Goal: Information Seeking & Learning: Learn about a topic

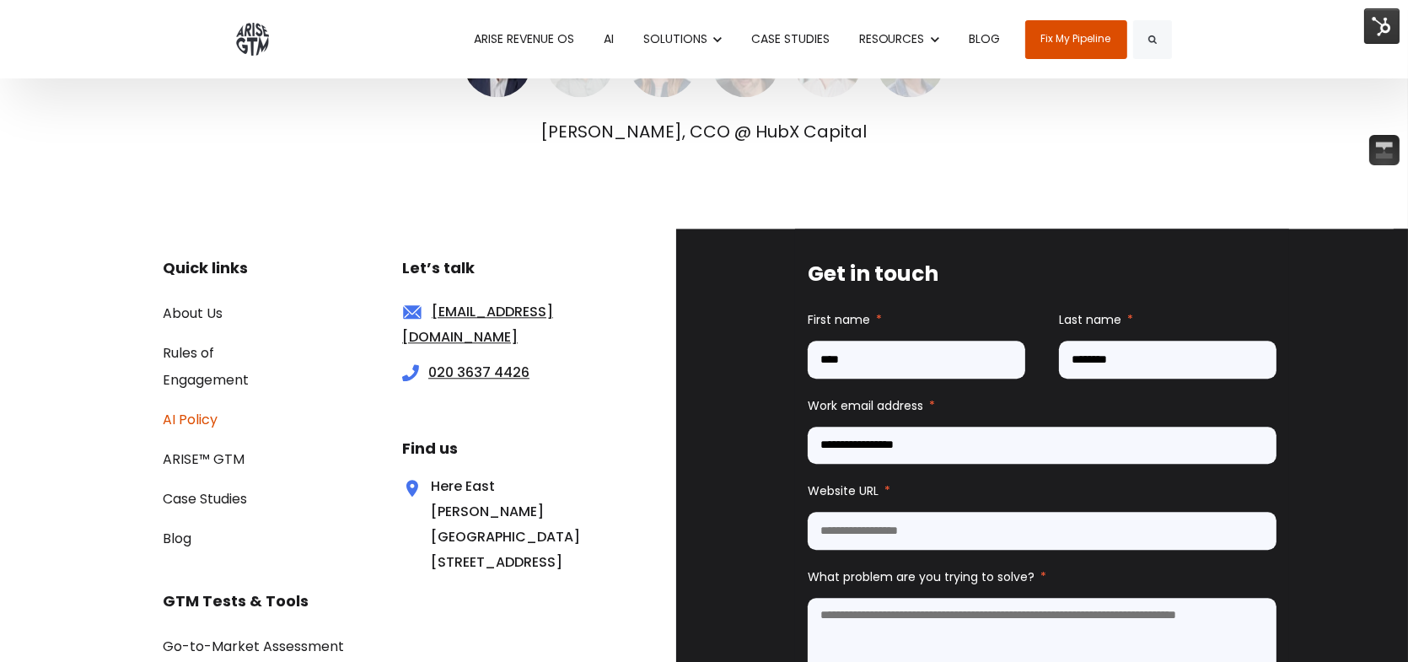
click at [202, 428] on link "AI Policy" at bounding box center [190, 419] width 55 height 19
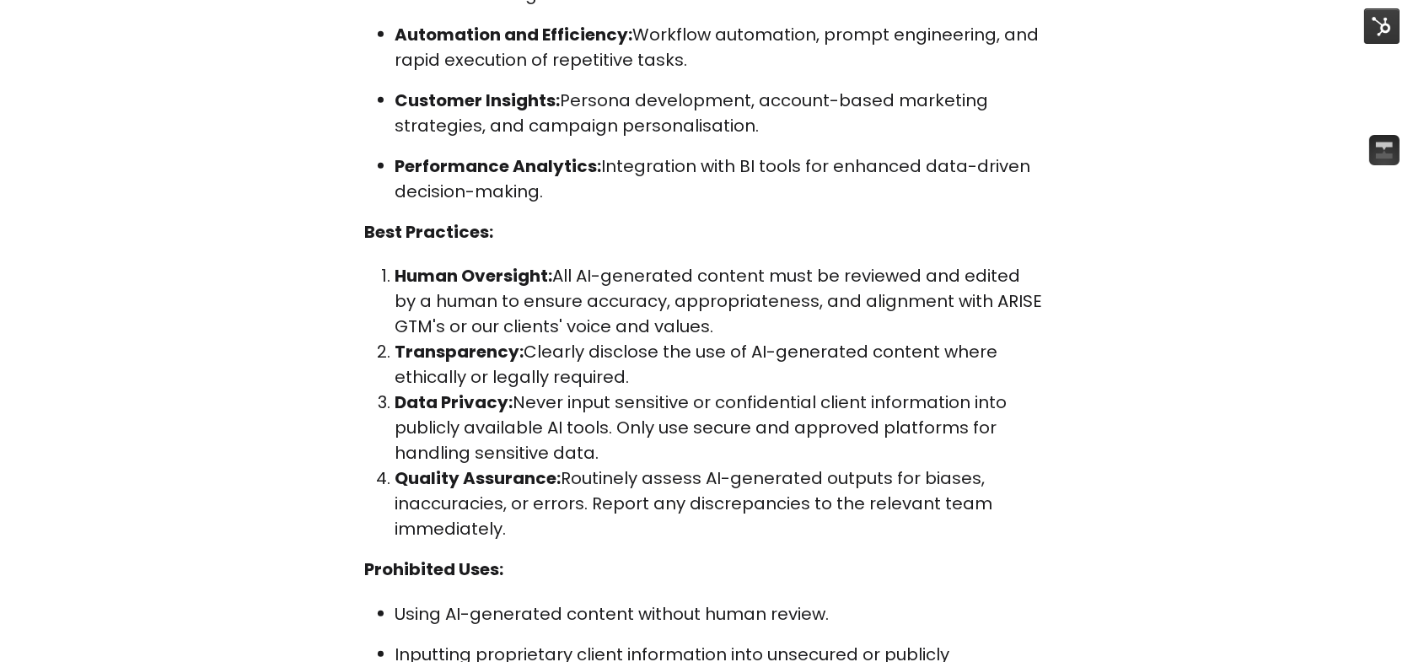
scroll to position [1349, 0]
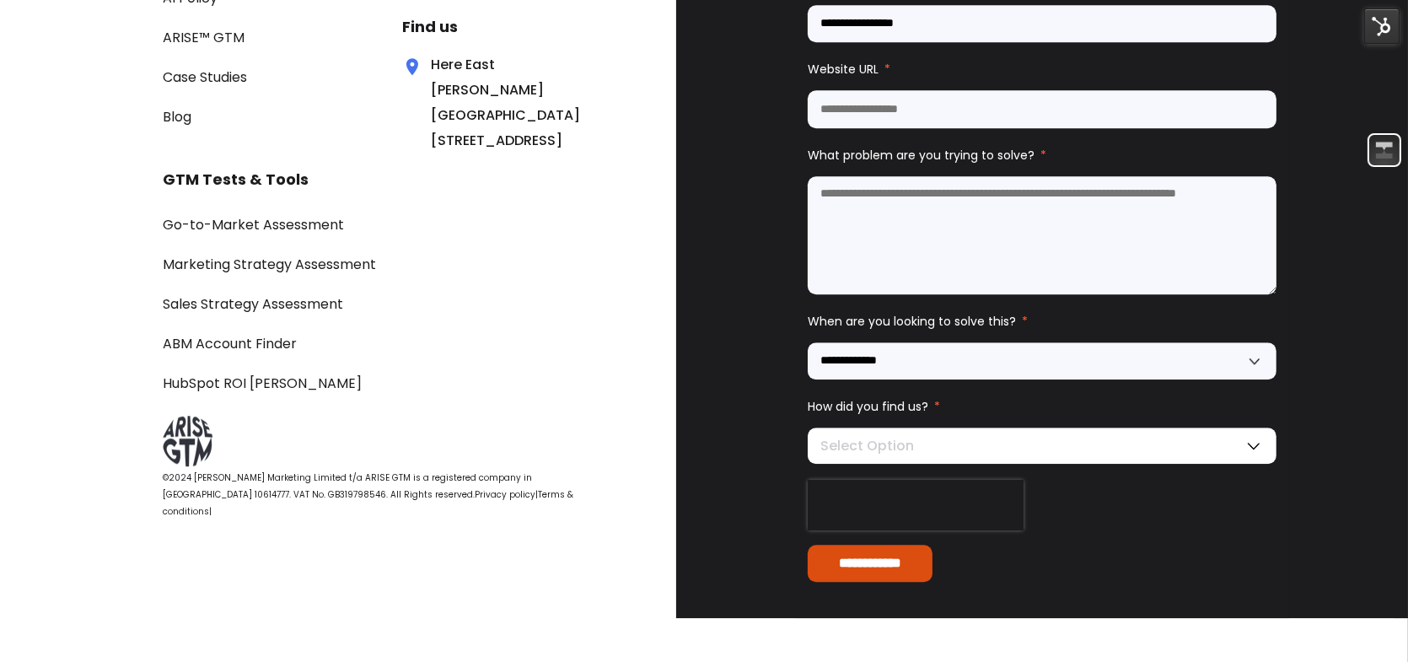
drag, startPoint x: 1414, startPoint y: 27, endPoint x: 1376, endPoint y: 651, distance: 625.2
click at [460, 518] on link "Terms & conditions" at bounding box center [368, 503] width 411 height 30
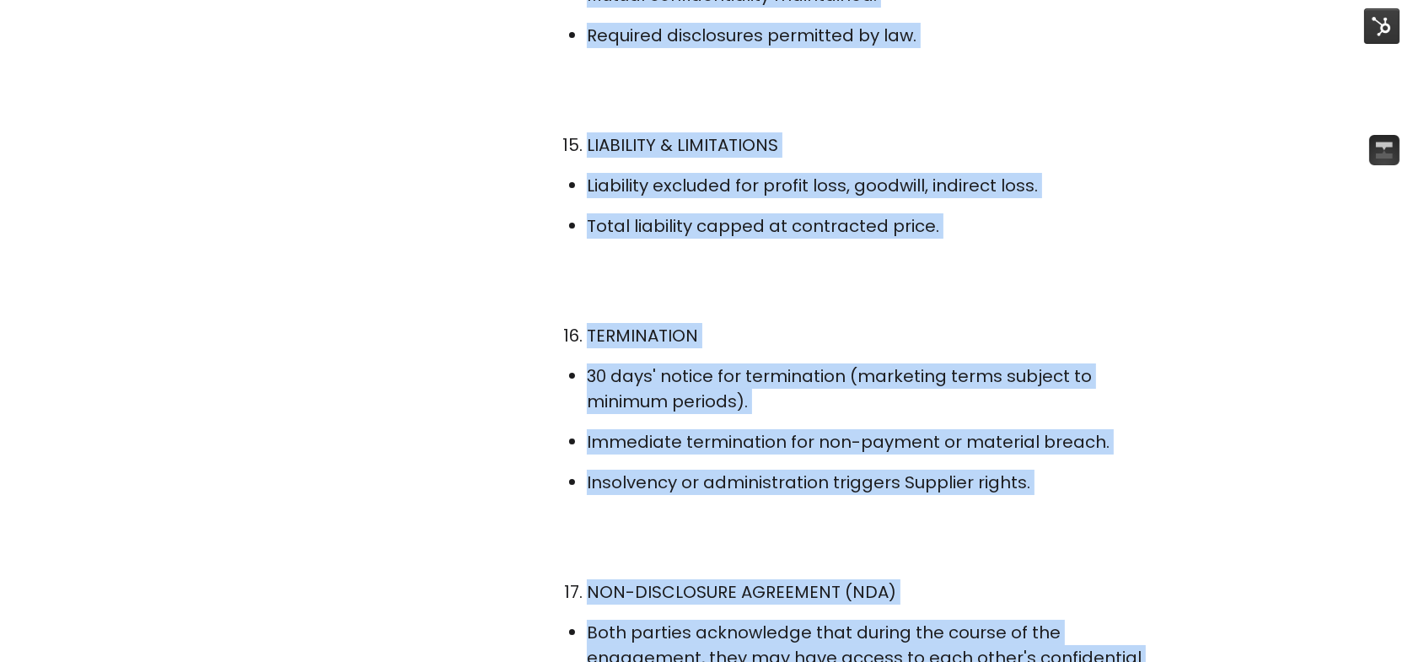
scroll to position [8365, 0]
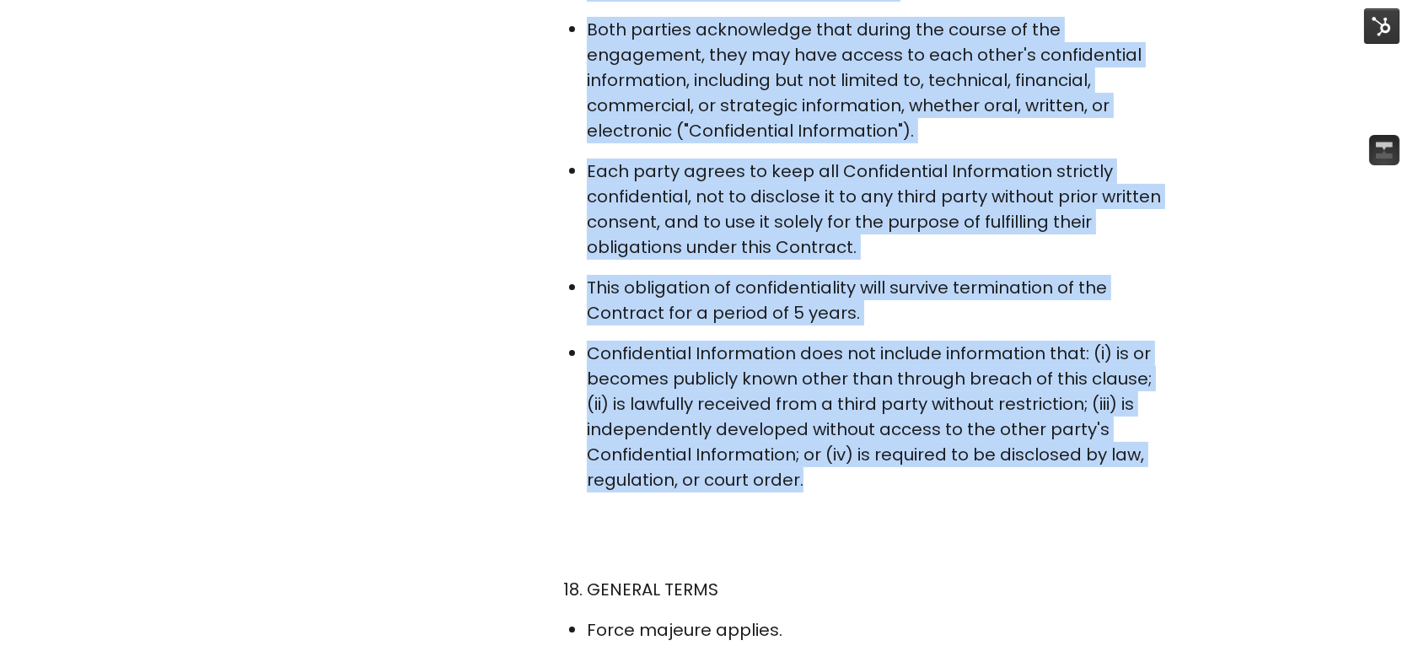
drag, startPoint x: 572, startPoint y: 438, endPoint x: 932, endPoint y: 696, distance: 443.0
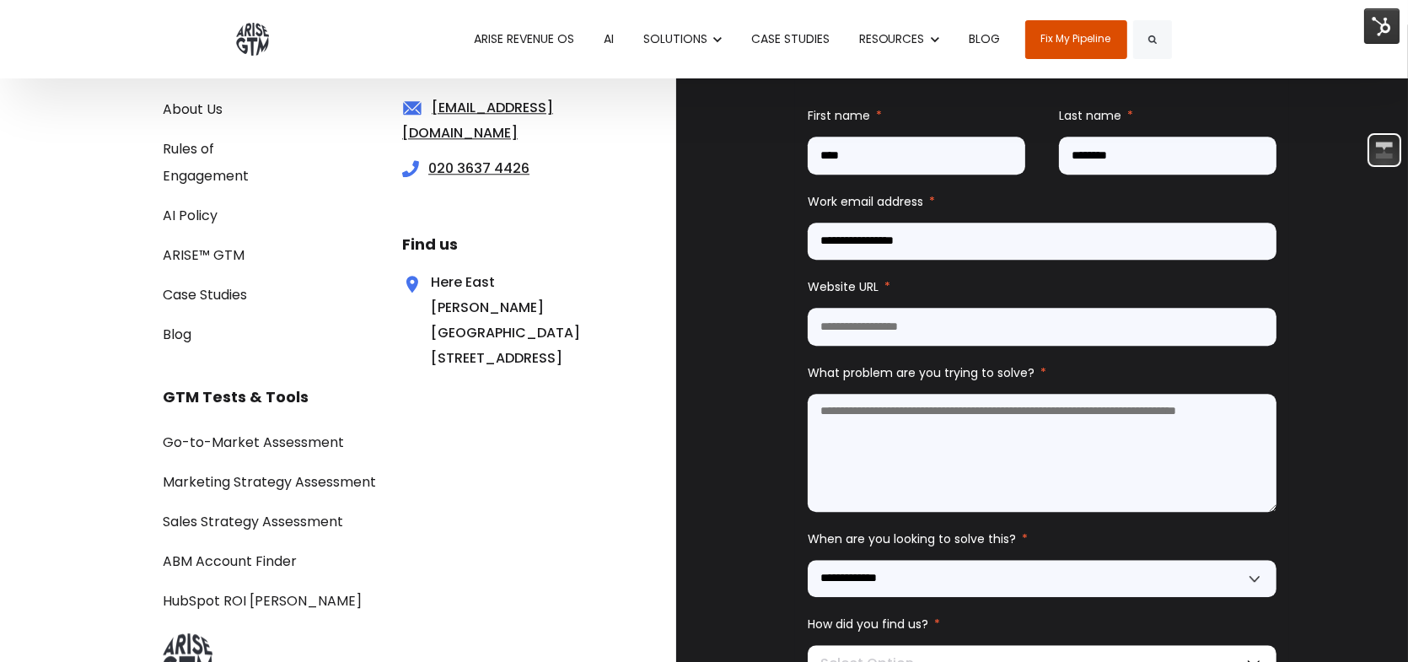
scroll to position [5427, 0]
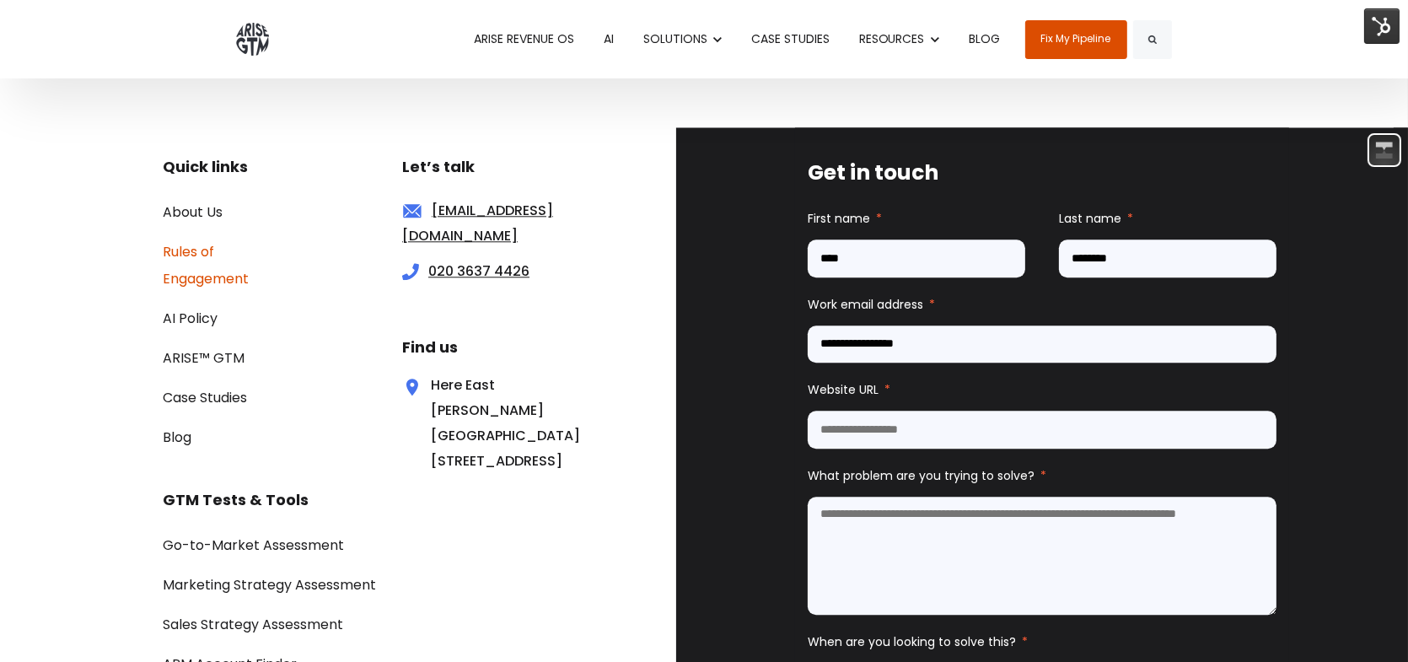
click at [234, 247] on link "Rules of Engagement" at bounding box center [206, 265] width 86 height 46
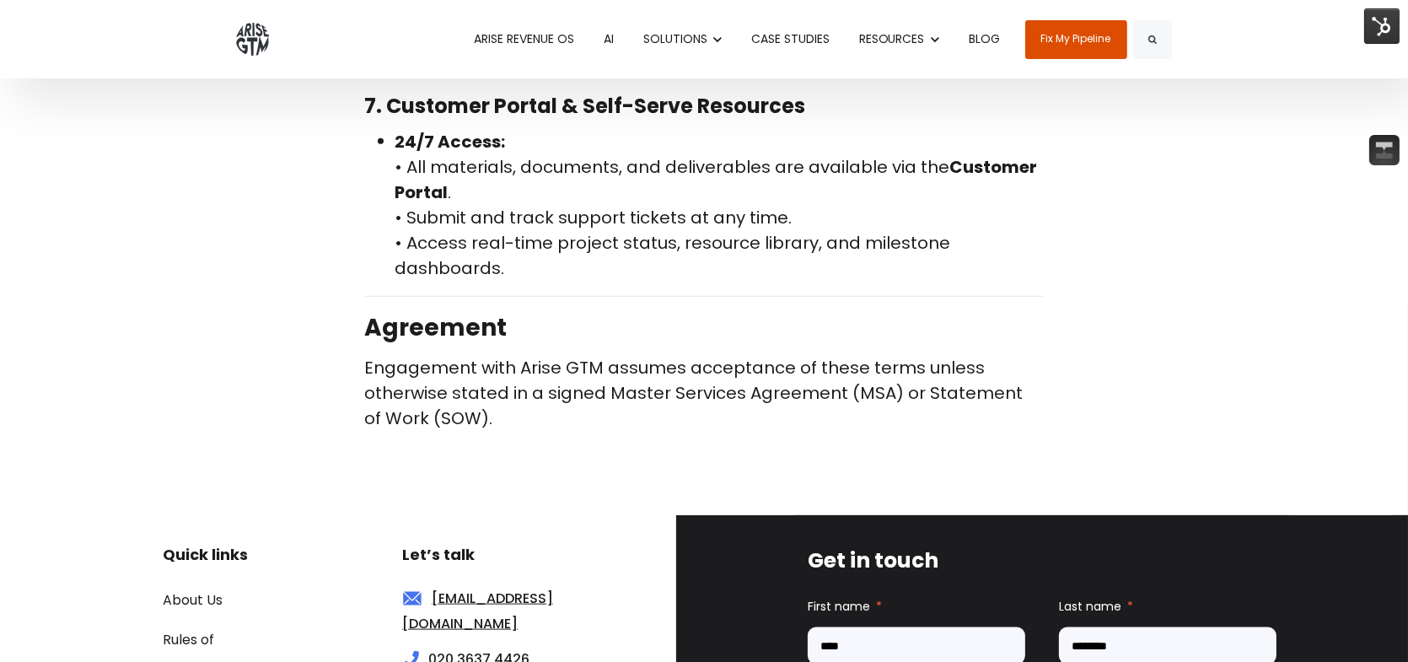
scroll to position [2399, 0]
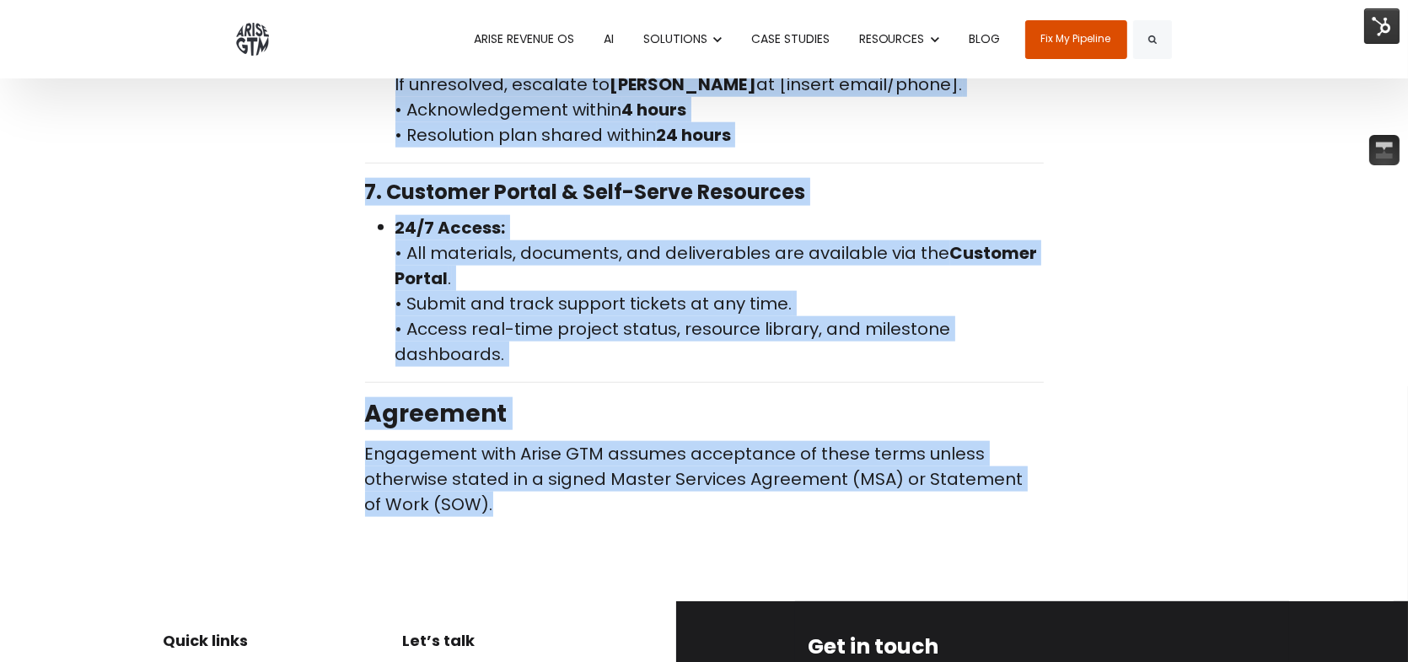
drag, startPoint x: 573, startPoint y: 40, endPoint x: 704, endPoint y: 474, distance: 452.8
copy div "AriseGTM Rules of Engagement Thank you for considering to partner with us. To e…"
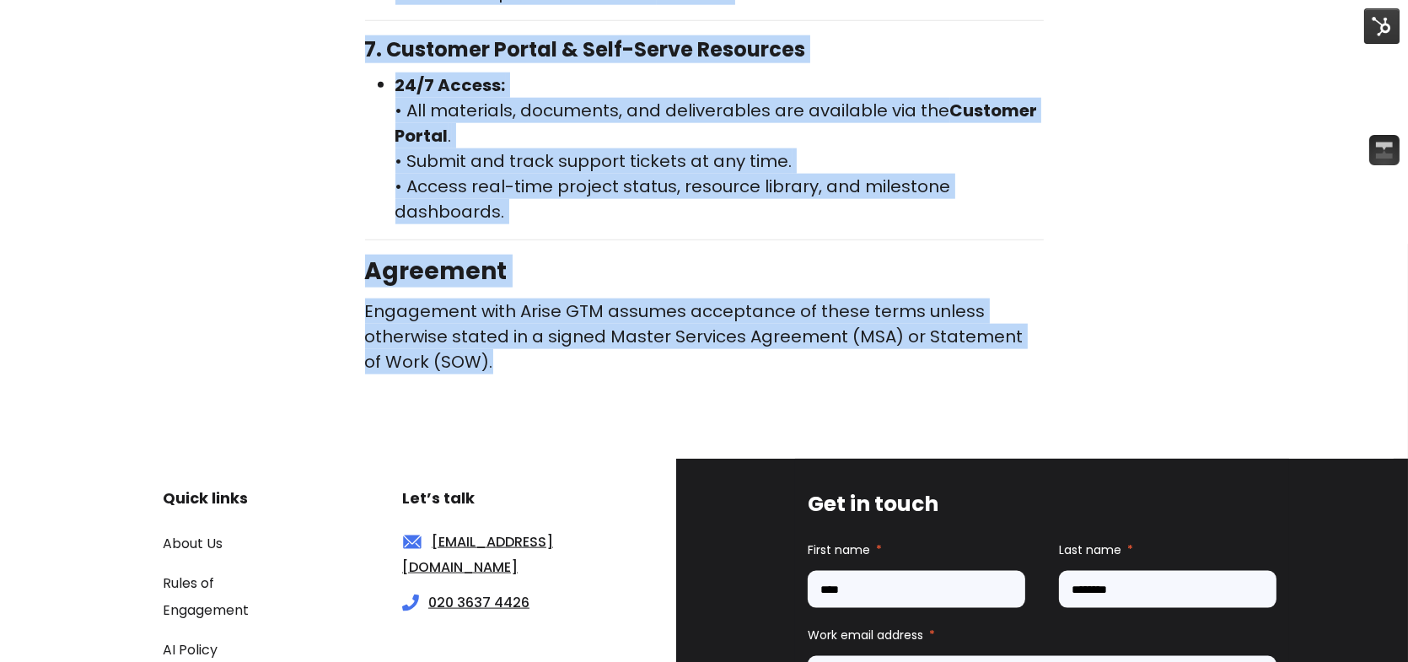
scroll to position [2652, 0]
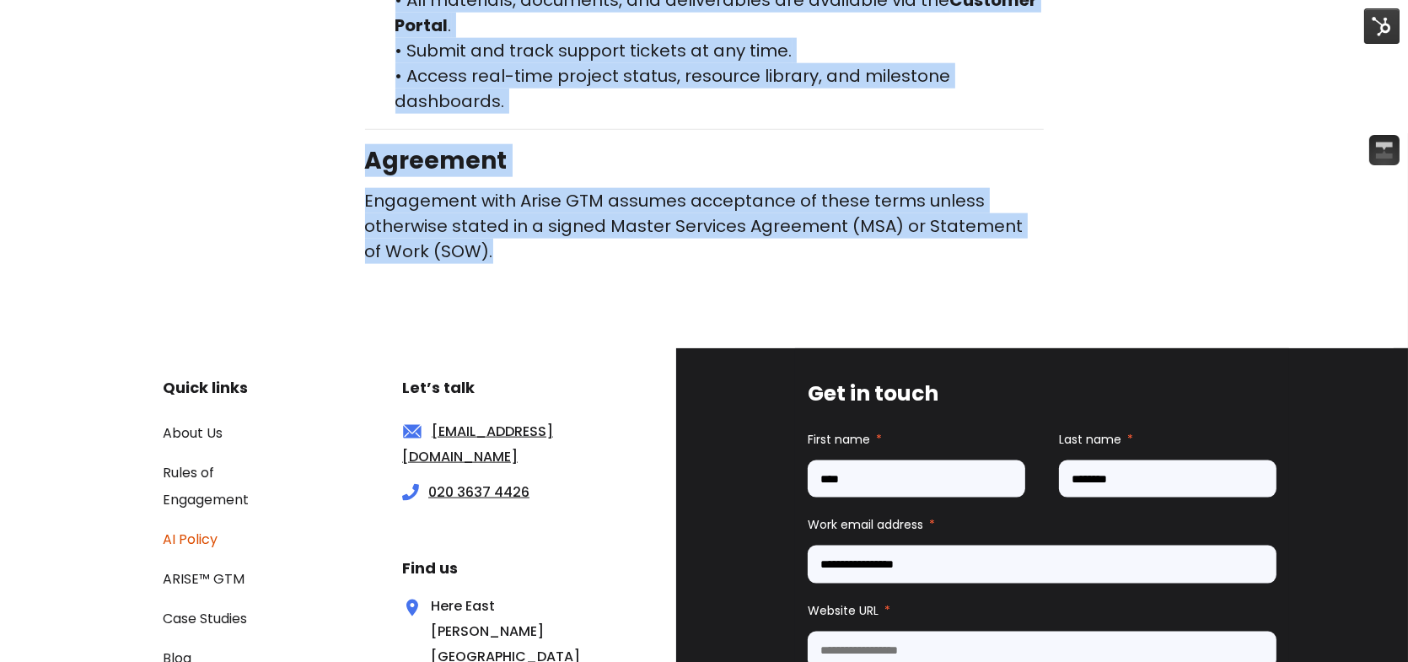
click at [199, 530] on link "AI Policy" at bounding box center [190, 539] width 55 height 19
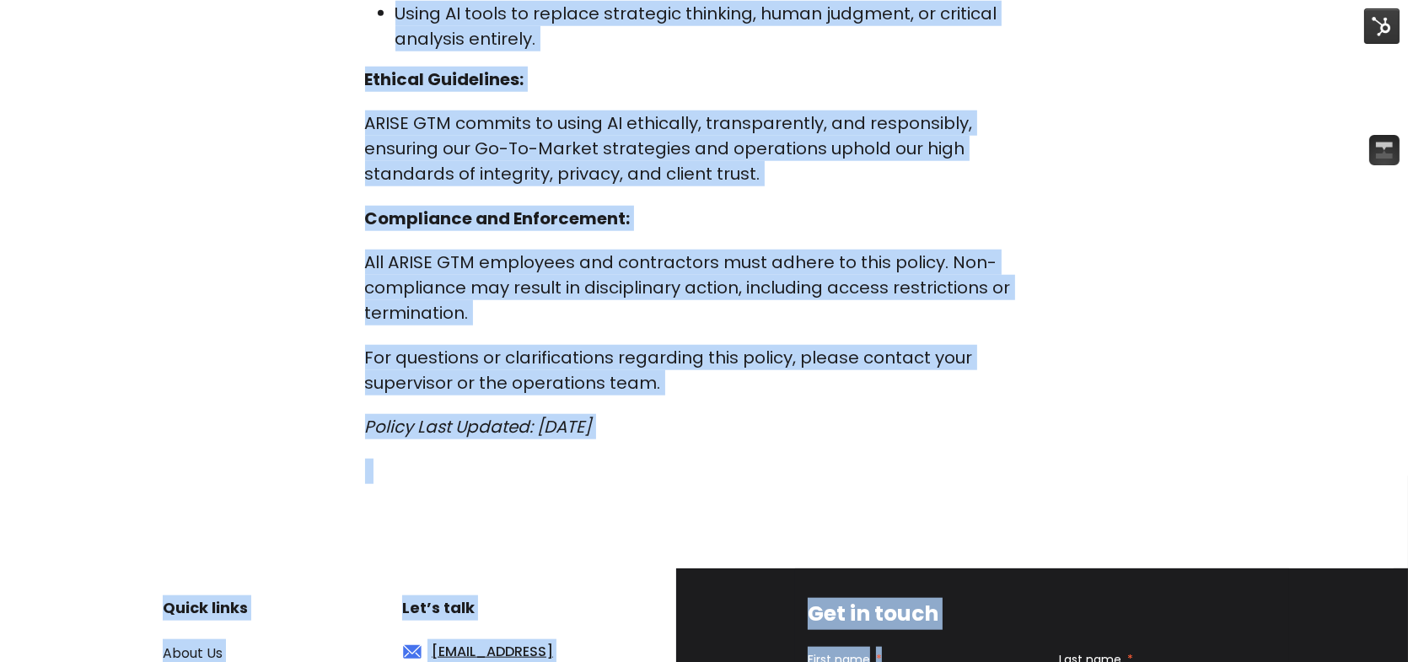
scroll to position [2320, 0]
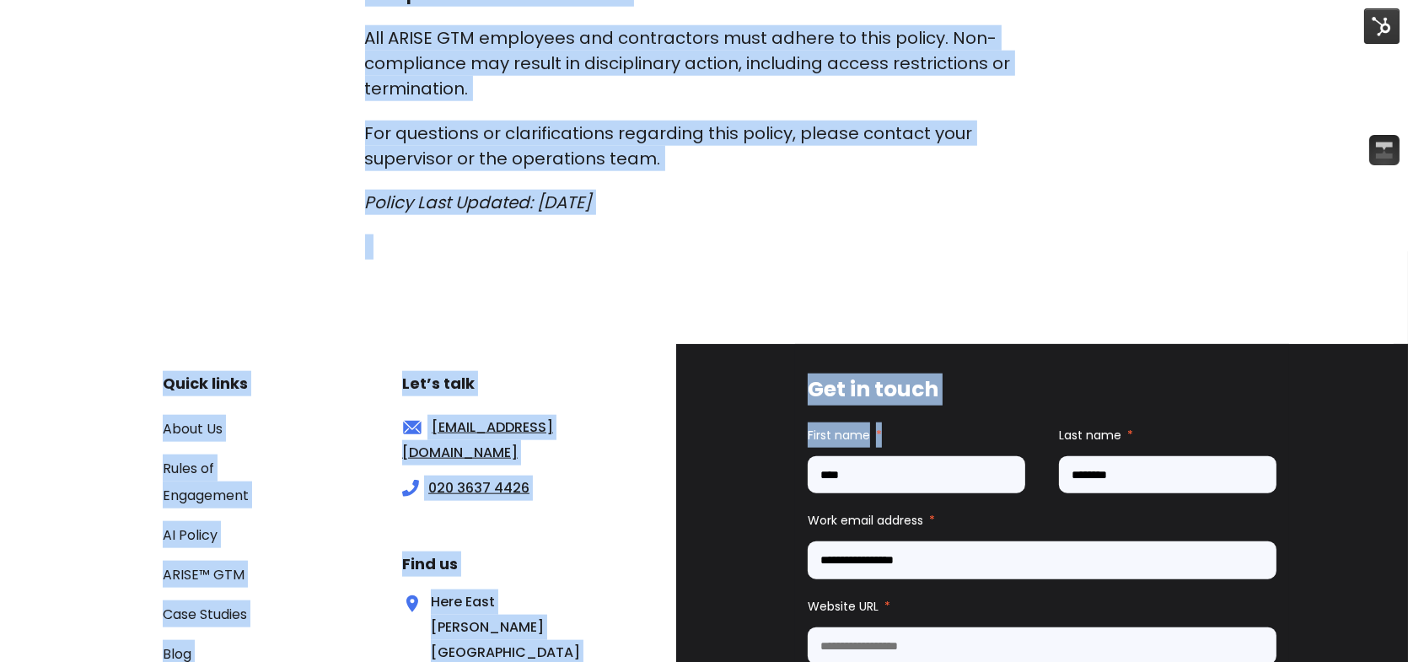
drag, startPoint x: 487, startPoint y: 203, endPoint x: 687, endPoint y: 173, distance: 201.3
copy div "LO ips DoloRSI Ametc Adipis eli SEDDO EIU Tempo INC – Utla etdolor mag AL-enima…"
